Goal: Transaction & Acquisition: Book appointment/travel/reservation

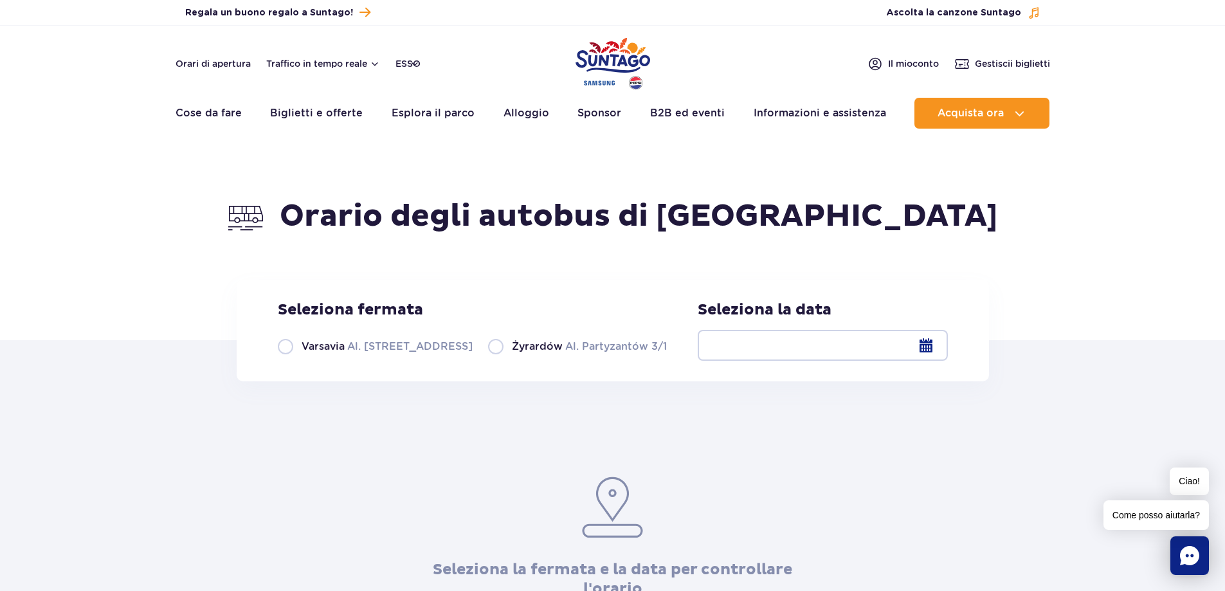
click at [280, 345] on label "Varsavia Al. [STREET_ADDRESS]" at bounding box center [375, 346] width 195 height 16
click at [280, 352] on input "Varsavia Al. [STREET_ADDRESS]" at bounding box center [285, 353] width 14 height 3
radio input "true"
click at [928, 352] on div at bounding box center [823, 345] width 250 height 31
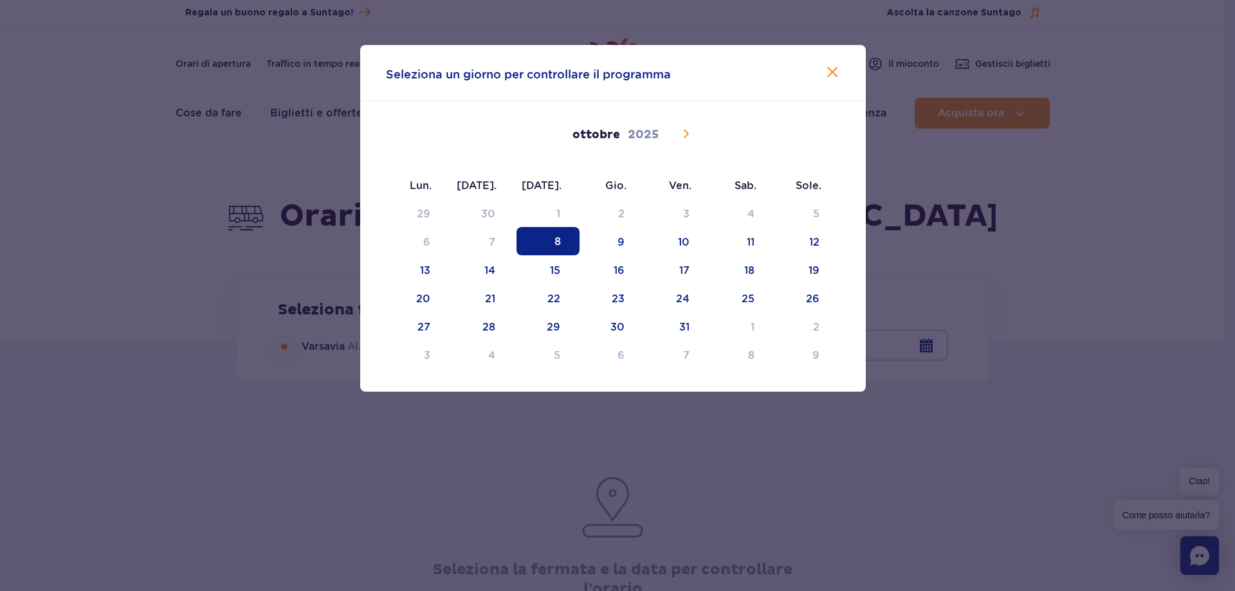
click at [690, 132] on icon at bounding box center [685, 133] width 15 height 15
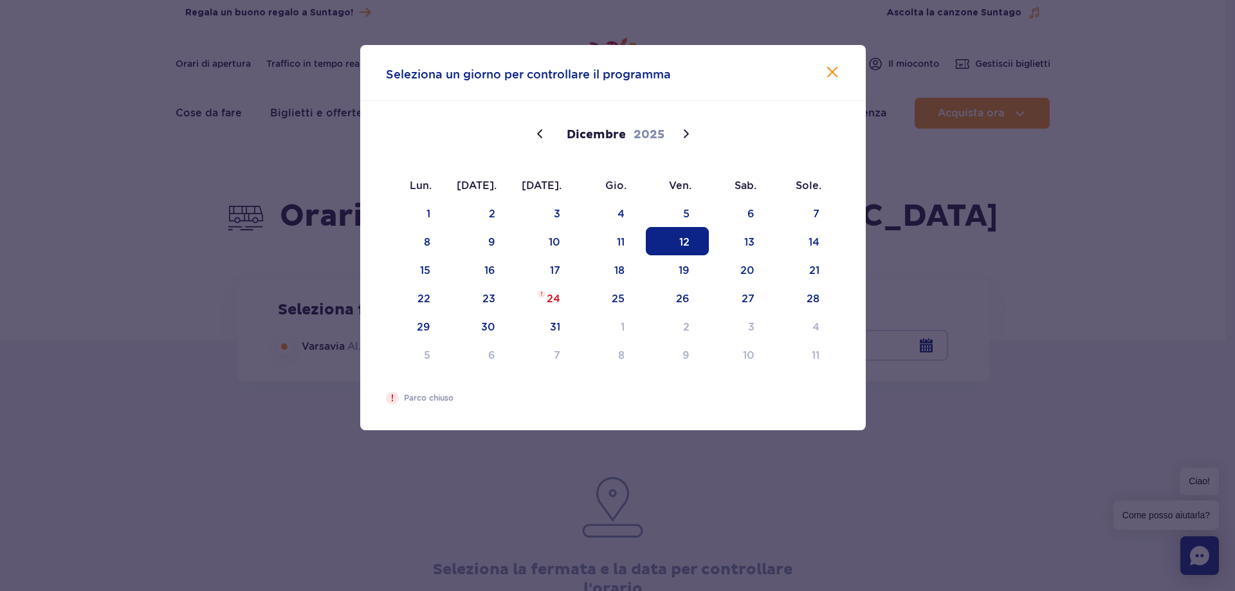
click at [662, 245] on span "12" at bounding box center [677, 241] width 63 height 28
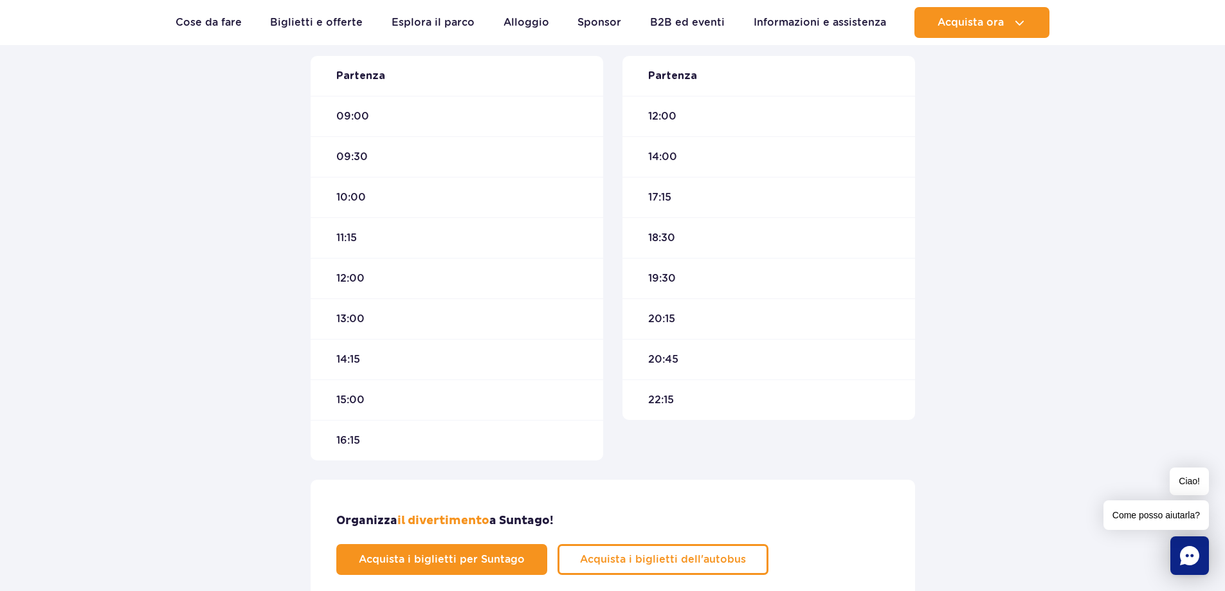
scroll to position [450, 0]
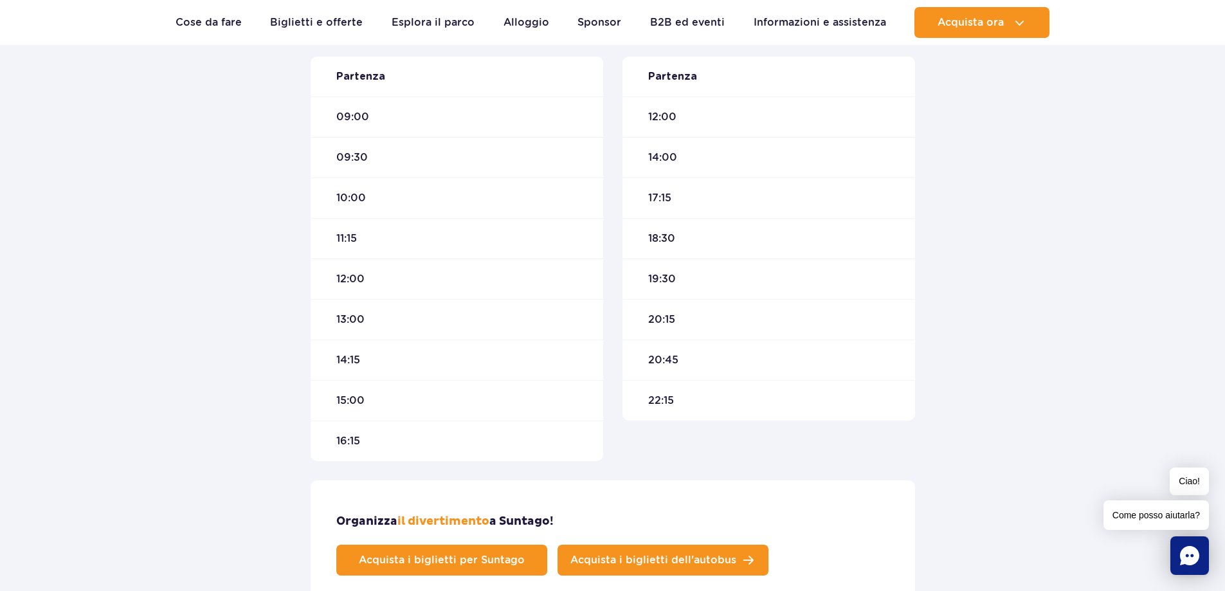
click at [624, 549] on link "Acquista i biglietti dell'autobus" at bounding box center [663, 560] width 211 height 31
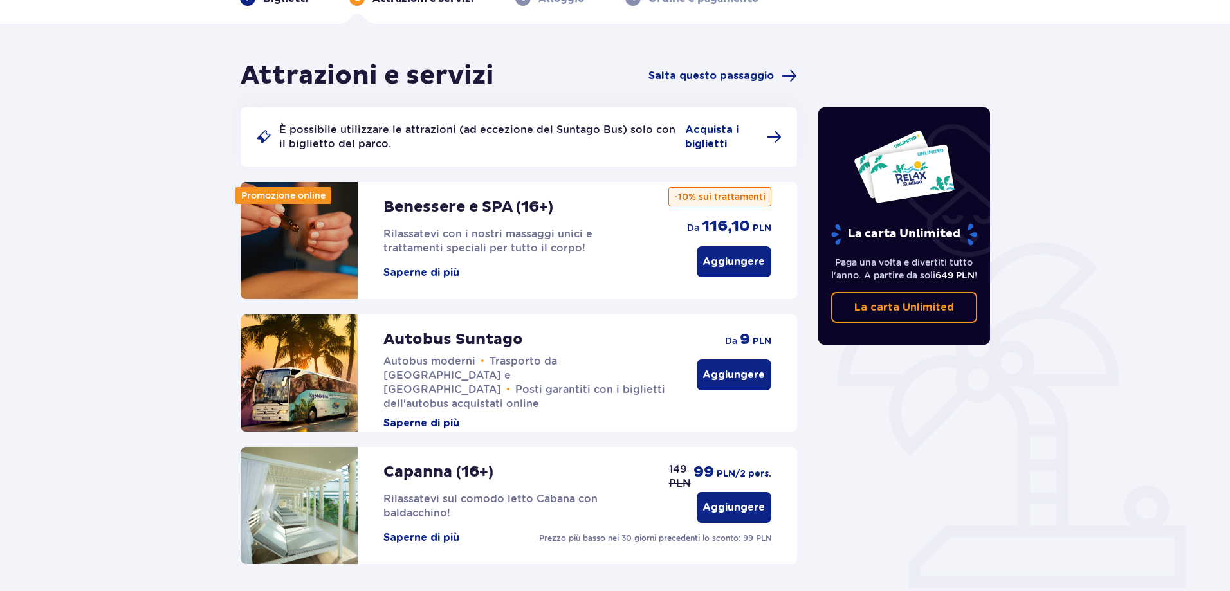
scroll to position [34, 0]
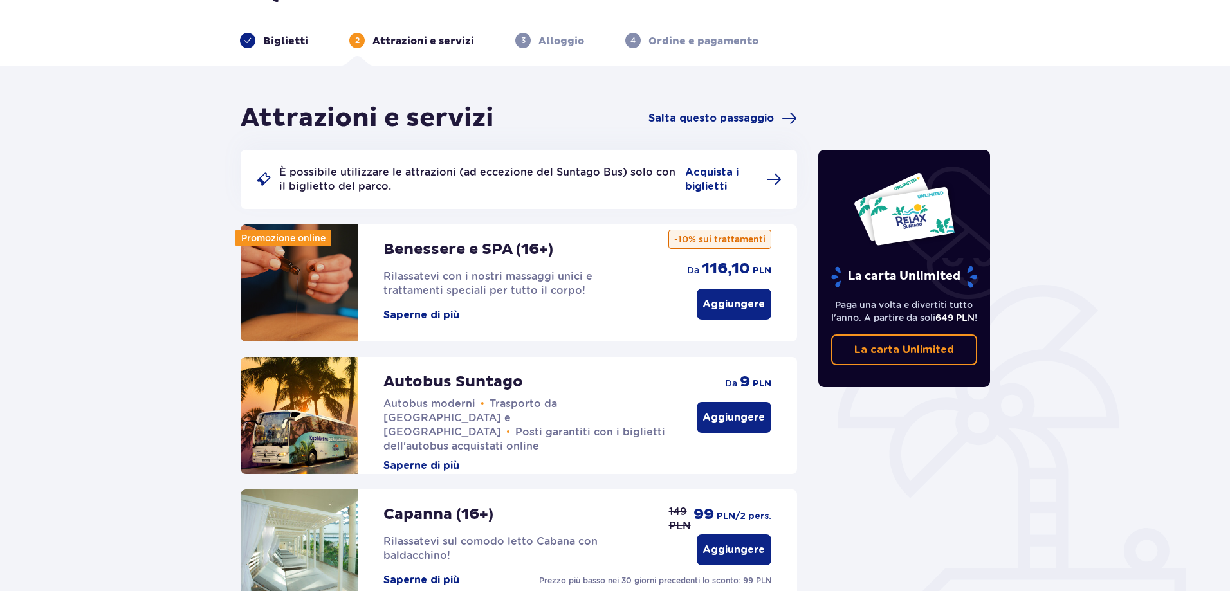
click at [711, 426] on button "Aggiungere" at bounding box center [734, 417] width 75 height 31
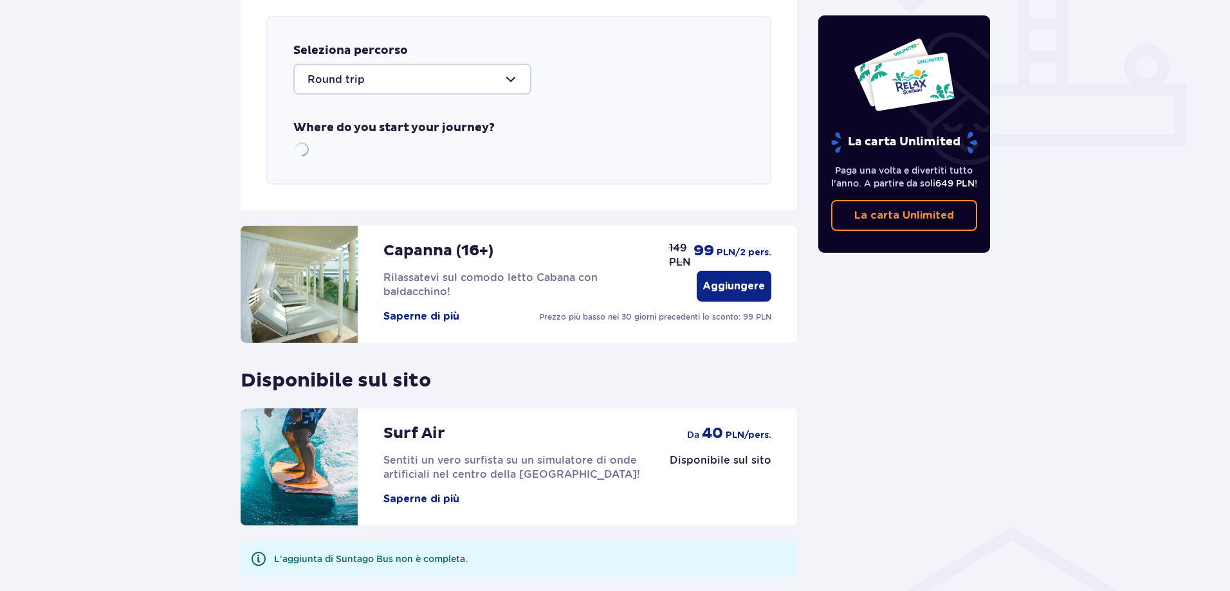
scroll to position [519, 0]
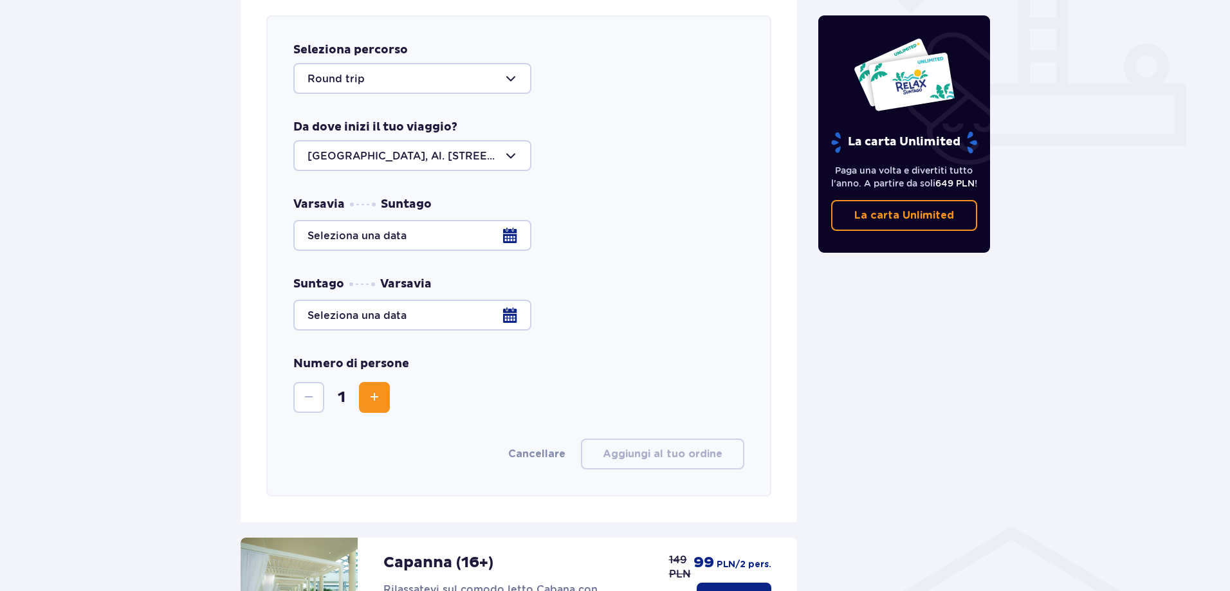
click at [374, 78] on div at bounding box center [412, 78] width 238 height 31
click at [374, 113] on font "Andata e ritorno" at bounding box center [350, 117] width 87 height 12
click at [381, 152] on div at bounding box center [412, 155] width 238 height 31
click at [470, 161] on div at bounding box center [412, 155] width 238 height 31
click at [471, 160] on div at bounding box center [412, 155] width 238 height 31
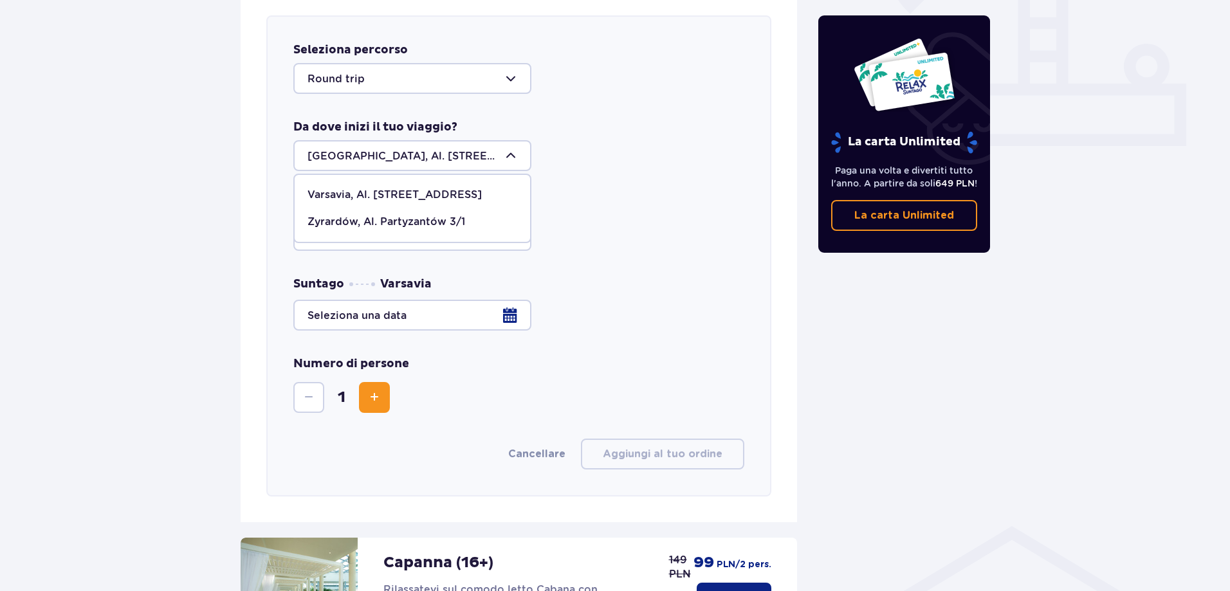
click at [466, 205] on span "Varsavia, Al. Jerozolimskie 56" at bounding box center [412, 194] width 235 height 27
click at [477, 166] on div at bounding box center [412, 155] width 238 height 31
click at [398, 320] on div at bounding box center [518, 315] width 451 height 31
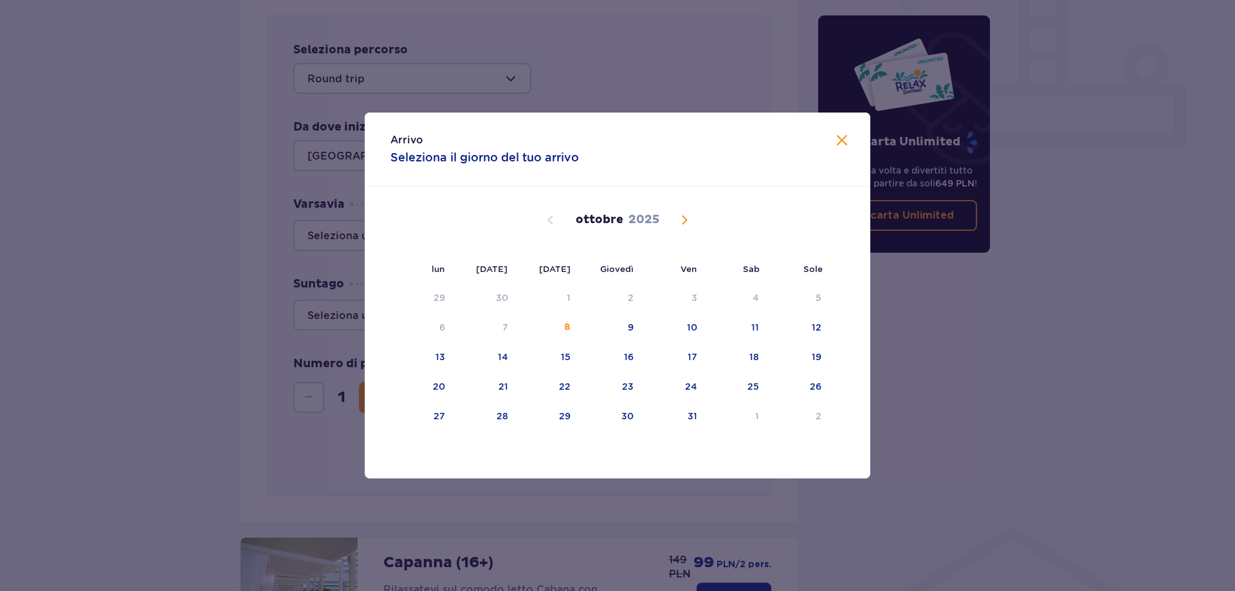
click at [133, 175] on div "Arrivo Seleziona il giorno del tuo arrivo lun Martedì Mercoledì Giovedì Ven Sab…" at bounding box center [617, 295] width 1235 height 591
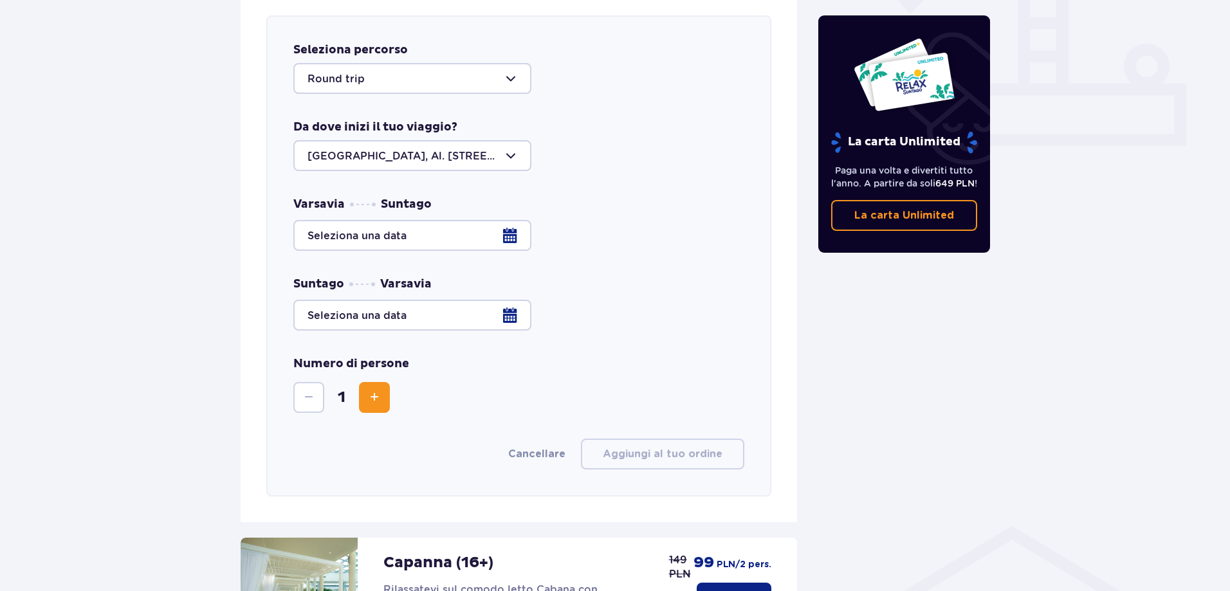
click at [386, 157] on div at bounding box center [412, 155] width 238 height 31
click at [387, 195] on font "Varsavia, Al. Jerozolimskie 56" at bounding box center [394, 194] width 174 height 12
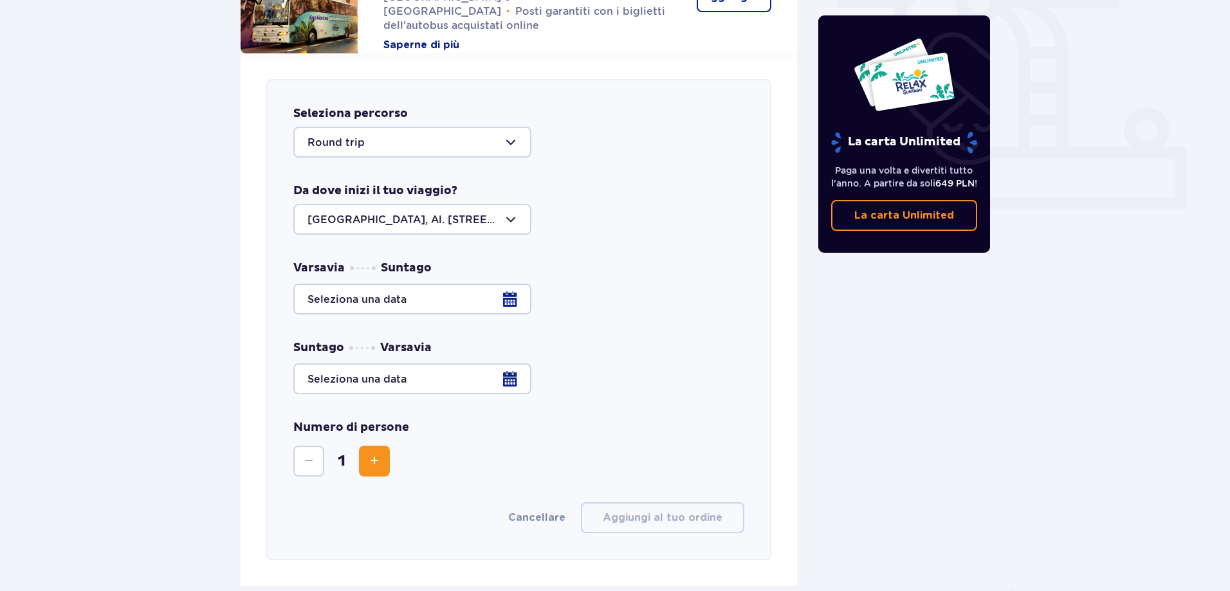
scroll to position [454, 0]
click at [430, 214] on div at bounding box center [412, 220] width 238 height 31
click at [397, 285] on font "Zyrardów, Al. Partyzantów 3/1" at bounding box center [386, 286] width 158 height 12
click at [412, 215] on div at bounding box center [412, 220] width 238 height 31
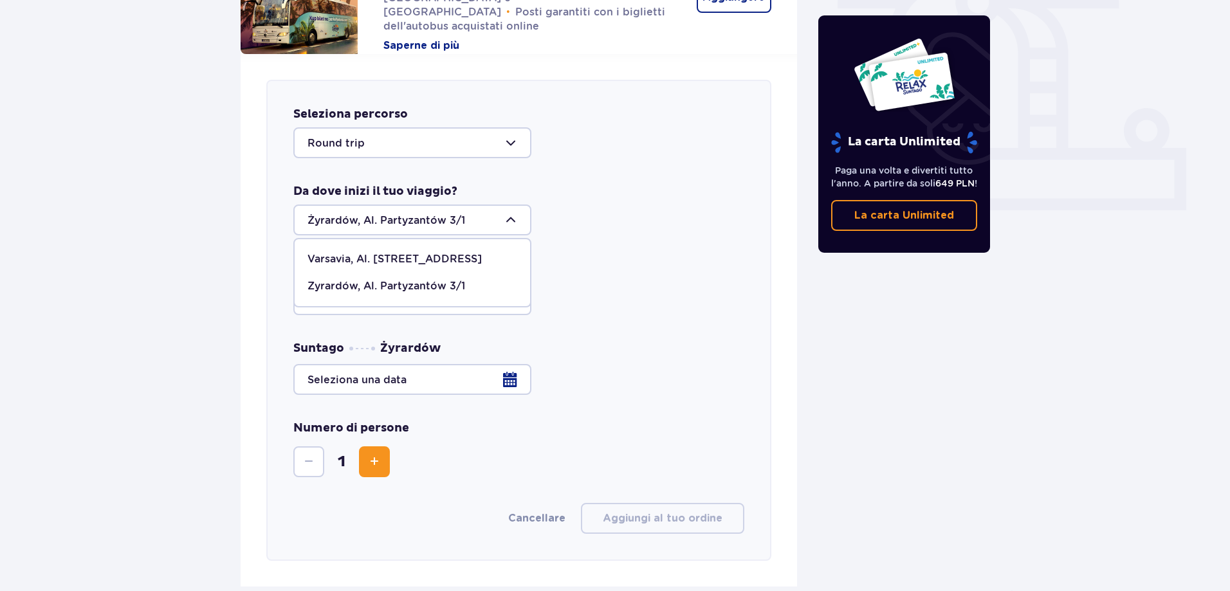
click at [405, 255] on font "Varsavia, Al. Jerozolimskie 56" at bounding box center [394, 259] width 174 height 12
click at [384, 225] on div at bounding box center [412, 220] width 238 height 31
click at [383, 292] on font "Zyrardów, Al. Partyzantów 3/1" at bounding box center [386, 286] width 158 height 12
click at [302, 213] on div at bounding box center [412, 220] width 238 height 31
click at [320, 221] on div at bounding box center [412, 220] width 238 height 31
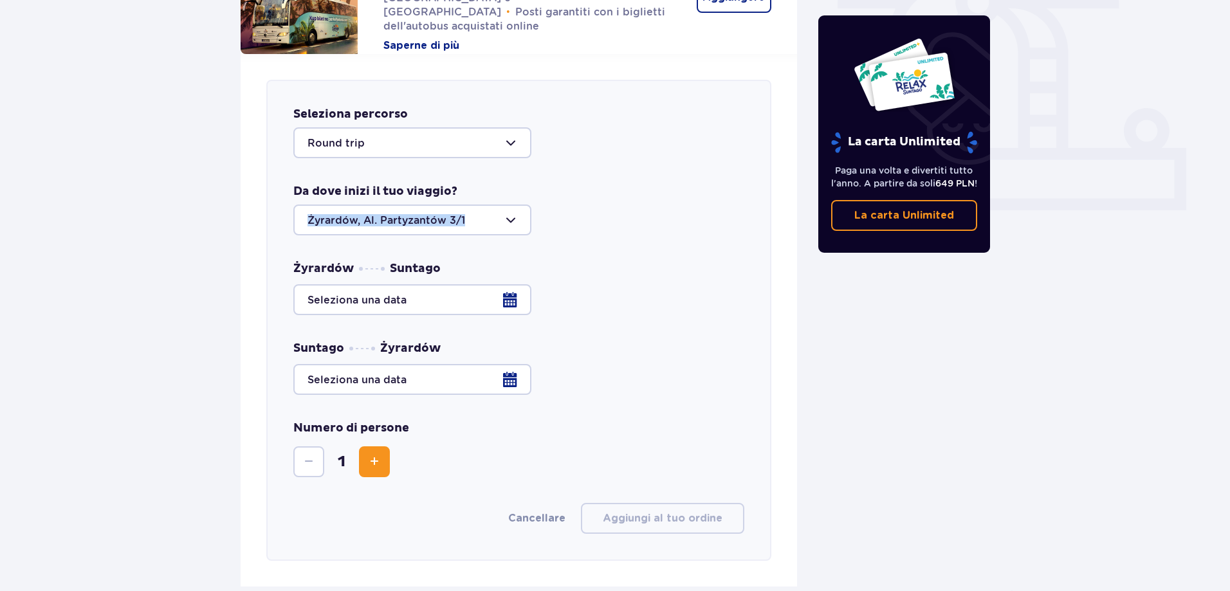
drag, startPoint x: 275, startPoint y: 210, endPoint x: 409, endPoint y: 223, distance: 135.0
click at [409, 223] on div "Seleziona percorso Round trip Da dove inizi il tuo viaggio? Żyrardów, Al. Party…" at bounding box center [518, 320] width 505 height 481
copy div
click at [396, 223] on div at bounding box center [412, 220] width 238 height 31
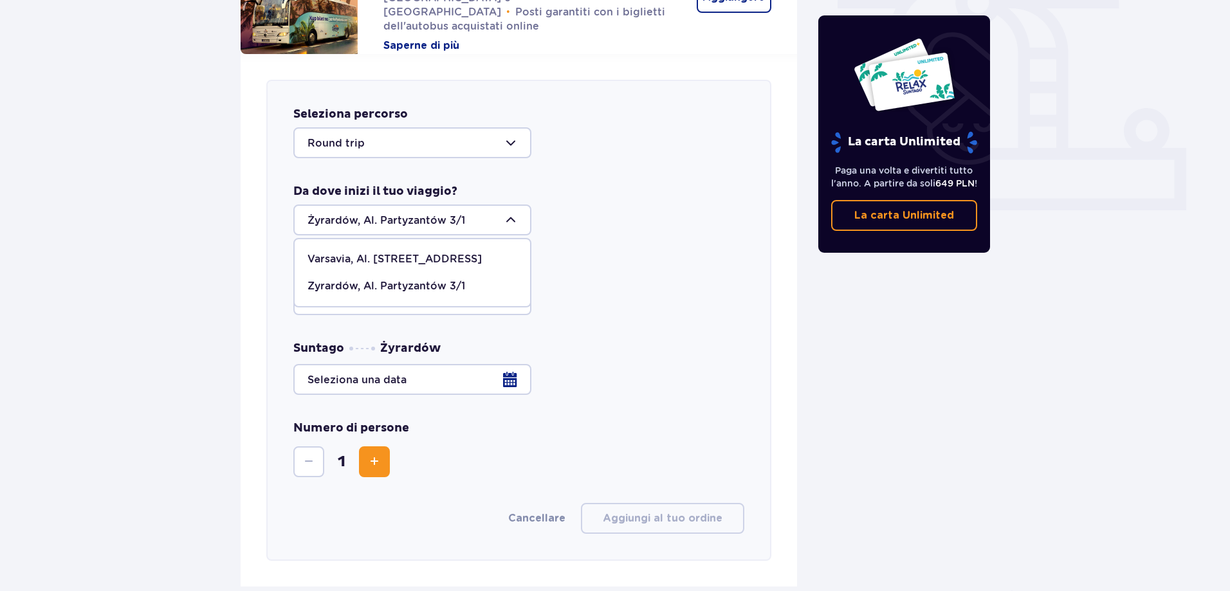
click at [389, 259] on font "Varsavia, Al. Jerozolimskie 56" at bounding box center [394, 259] width 174 height 12
click at [400, 222] on div at bounding box center [412, 220] width 238 height 31
click at [165, 252] on div "Attrazioni e servizi Salta questo passaggio È possibile utilizzare le attrazion…" at bounding box center [615, 361] width 1230 height 1431
click at [395, 220] on div at bounding box center [412, 220] width 238 height 31
click at [372, 280] on font "Zyrardów, Al. Partyzantów 3/1" at bounding box center [386, 286] width 158 height 12
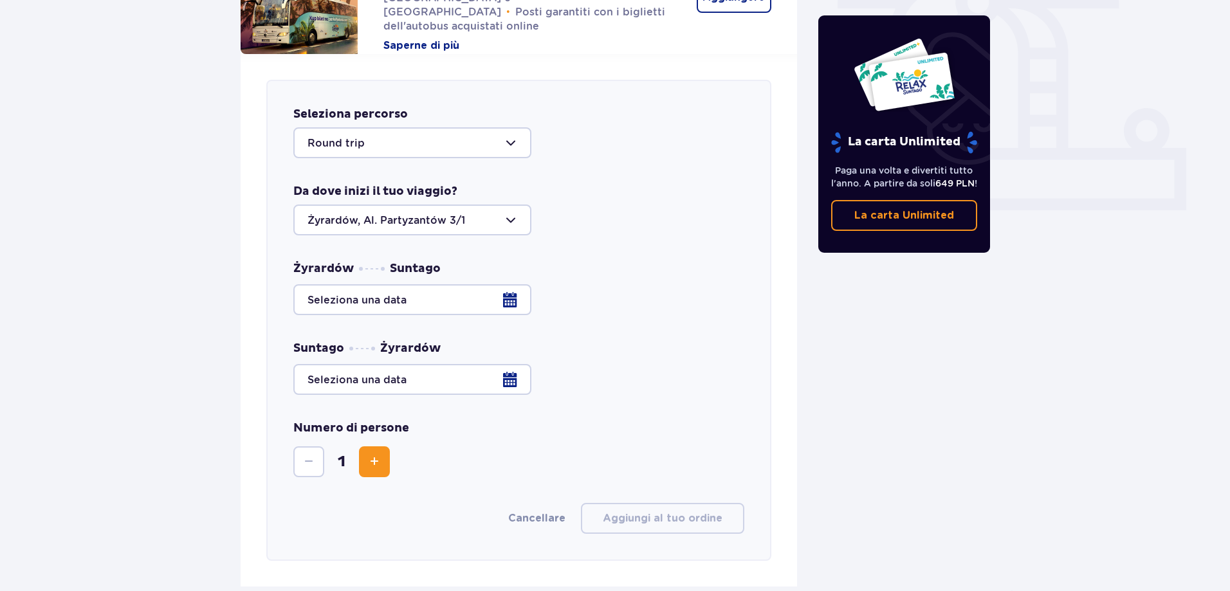
click at [403, 218] on div at bounding box center [412, 220] width 238 height 31
click at [415, 257] on font "Varsavia, Al. Jerozolimskie 56" at bounding box center [394, 259] width 174 height 12
type input "Warsaw, Al. Jerozolimskie 56"
click at [378, 300] on div at bounding box center [518, 299] width 451 height 31
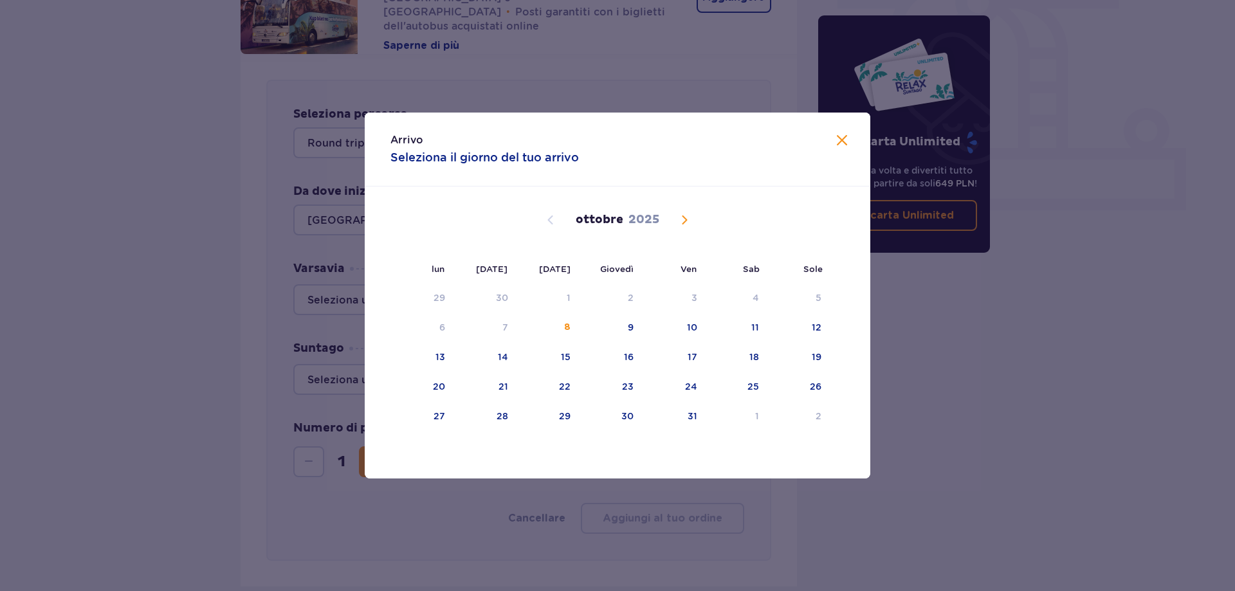
click at [682, 219] on span "Il mese prossimo" at bounding box center [684, 219] width 15 height 15
click at [692, 318] on div "12" at bounding box center [673, 328] width 62 height 28
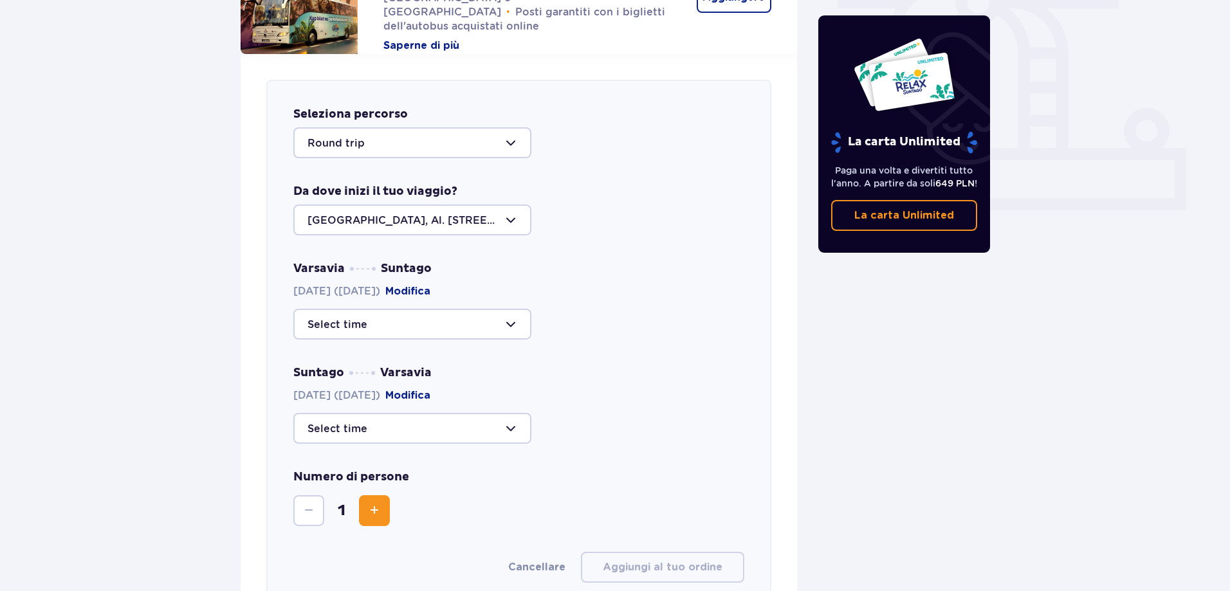
click at [367, 322] on div at bounding box center [412, 324] width 238 height 31
click at [345, 399] on span "12:00 44 posti disponibili" at bounding box center [412, 407] width 235 height 27
type input "12:00"
click at [399, 421] on div at bounding box center [412, 428] width 238 height 31
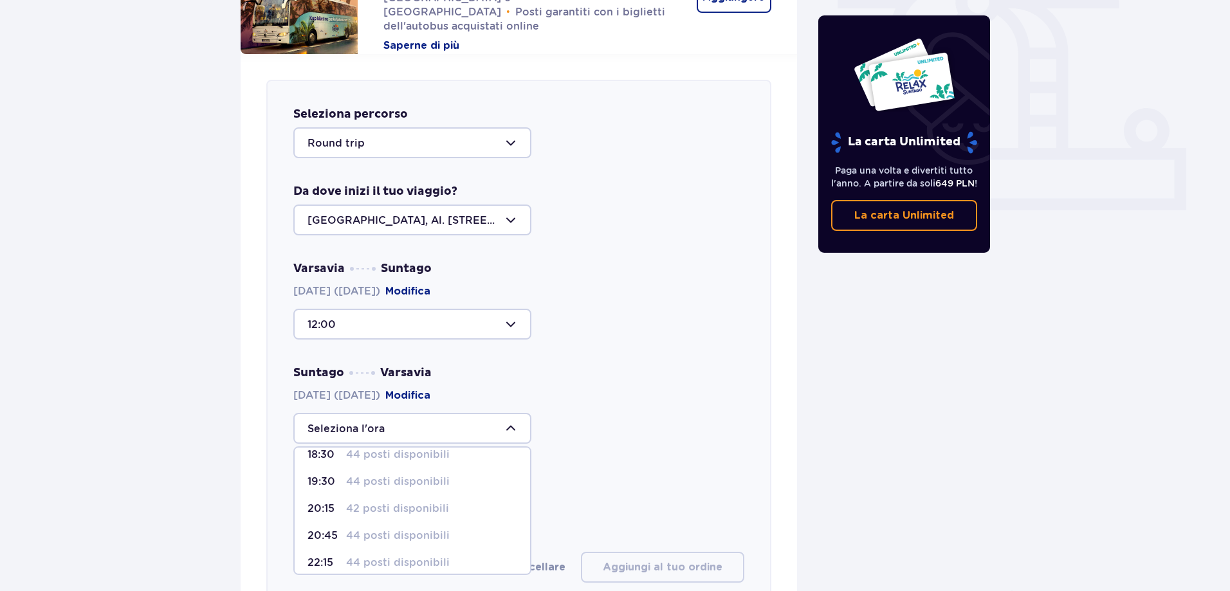
scroll to position [76, 0]
click at [356, 522] on font "44 posti disponibili" at bounding box center [398, 526] width 104 height 12
type input "20:45"
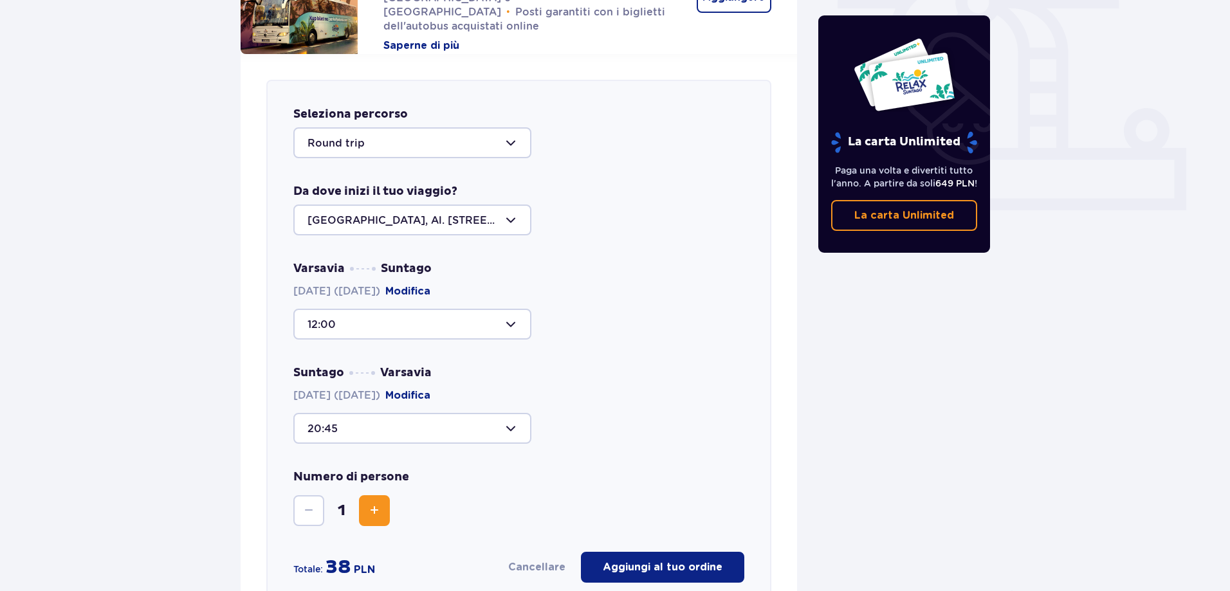
scroll to position [519, 0]
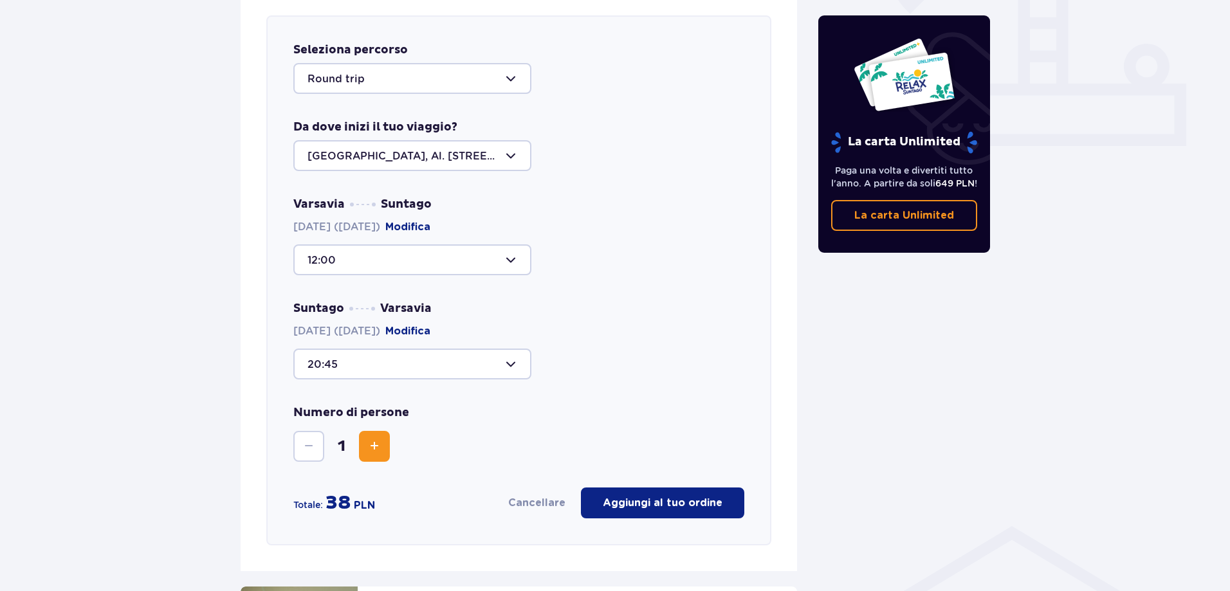
click at [369, 450] on span "Aumento" at bounding box center [374, 446] width 15 height 15
click at [306, 441] on span "Diminuire" at bounding box center [308, 446] width 15 height 15
click at [373, 444] on span "Aumento" at bounding box center [374, 446] width 15 height 15
click at [645, 496] on font "Aggiungi al tuo ordine" at bounding box center [663, 503] width 120 height 14
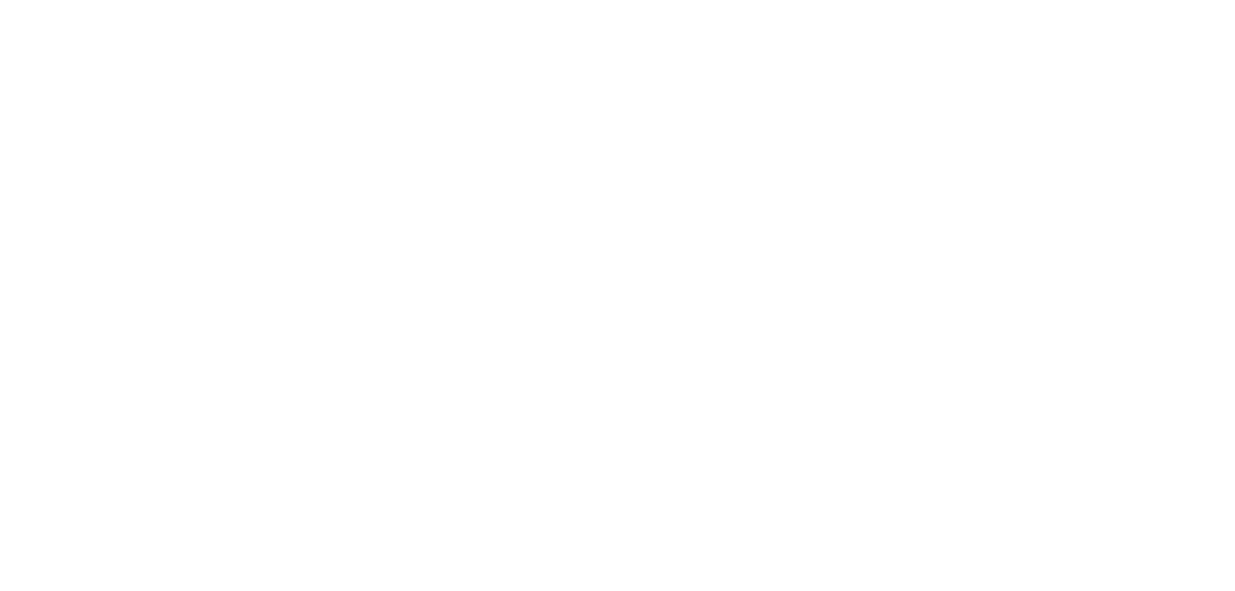
scroll to position [0, 0]
